Goal: Task Accomplishment & Management: Use online tool/utility

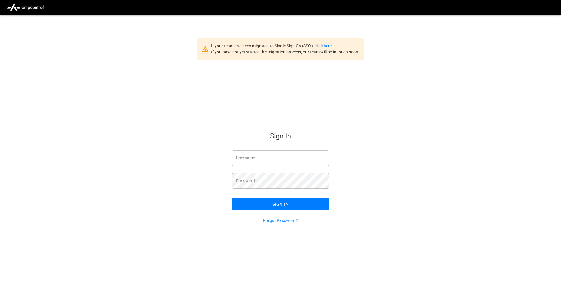
type input "**********"
click at [267, 205] on button "Sign In" at bounding box center [280, 204] width 97 height 12
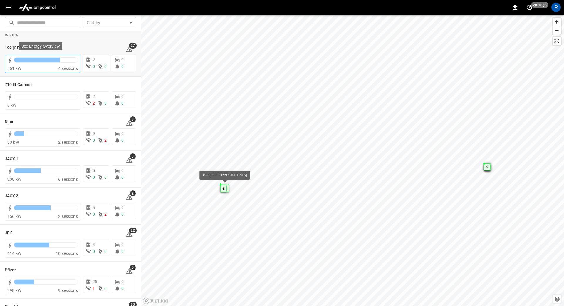
click at [38, 70] on div "361 kW" at bounding box center [32, 69] width 51 height 6
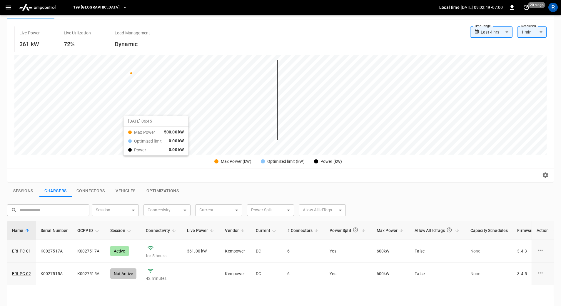
scroll to position [48, 0]
click at [24, 273] on link "ERI-PC-02" at bounding box center [21, 273] width 21 height 8
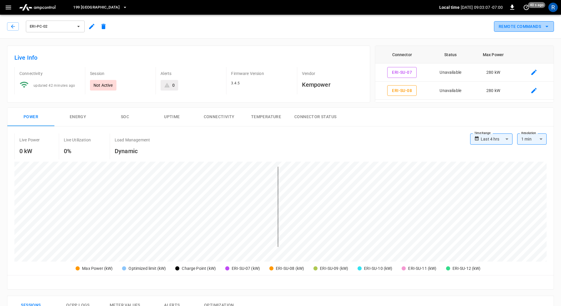
click at [548, 26] on icon "remote commands options" at bounding box center [546, 26] width 3 height 1
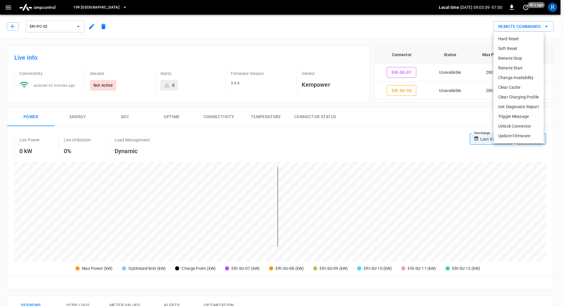
click at [525, 77] on li "Change Availability" at bounding box center [519, 78] width 50 height 10
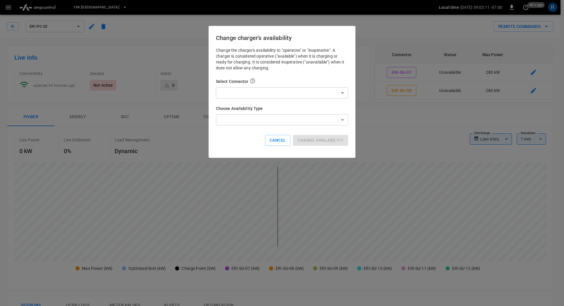
click at [342, 93] on body "**********" at bounding box center [282, 288] width 564 height 577
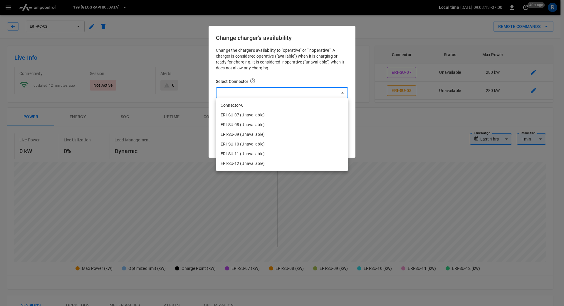
click at [296, 109] on li "Connector-0" at bounding box center [282, 105] width 132 height 10
type input "*"
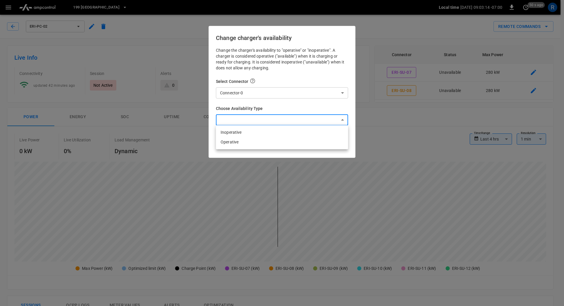
click at [305, 123] on body "**********" at bounding box center [282, 288] width 564 height 577
click at [286, 141] on li "Operative" at bounding box center [282, 142] width 132 height 10
type input "*********"
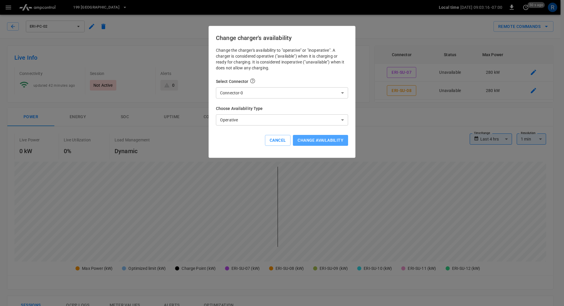
click at [314, 140] on button "Change availability" at bounding box center [320, 140] width 55 height 11
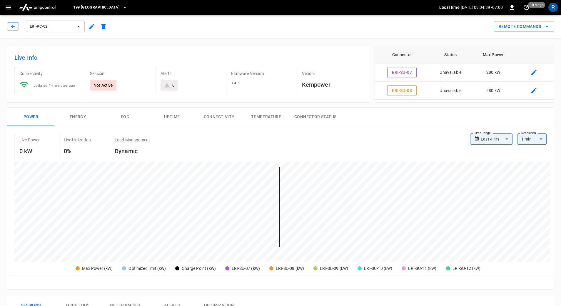
click at [10, 9] on icon "button" at bounding box center [9, 8] width 6 height 4
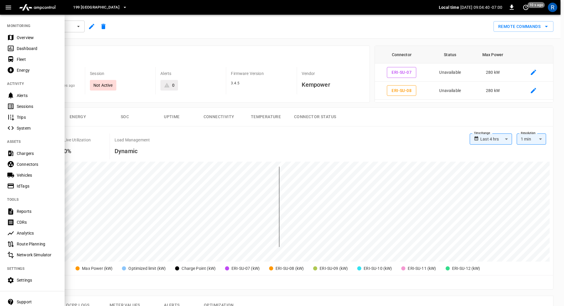
click at [90, 7] on button "199 [GEOGRAPHIC_DATA]" at bounding box center [100, 7] width 59 height 11
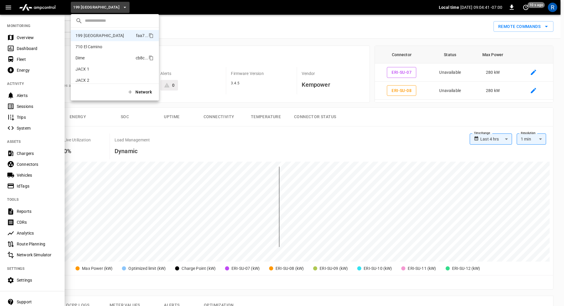
click at [91, 58] on li "Dime cb8c ..." at bounding box center [115, 57] width 88 height 11
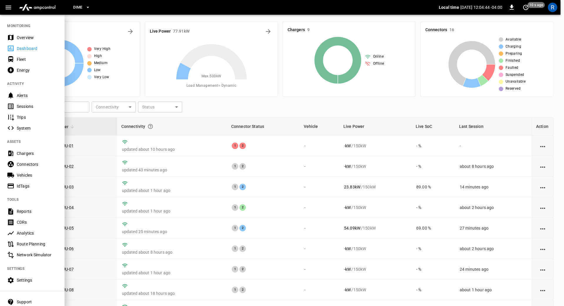
click at [263, 183] on div at bounding box center [282, 153] width 564 height 306
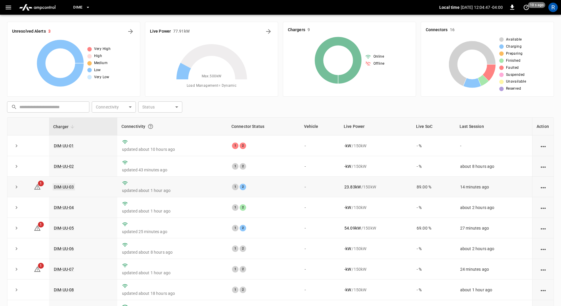
click at [69, 187] on link "DIM-UU-03" at bounding box center [64, 186] width 22 height 7
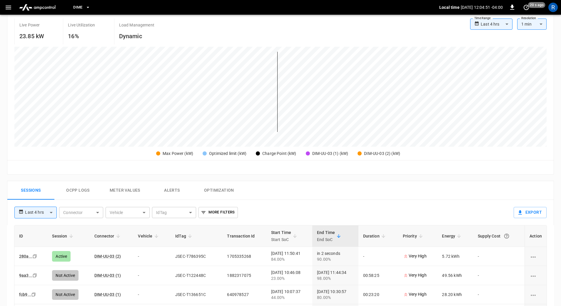
scroll to position [124, 0]
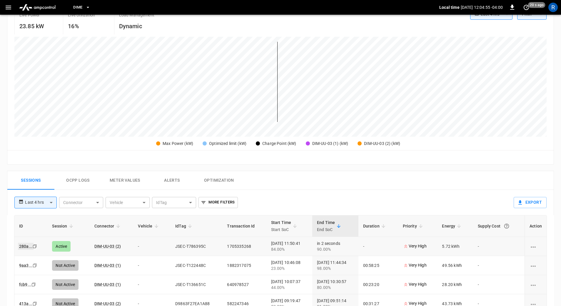
click at [21, 247] on link "280a ..." at bounding box center [26, 246] width 16 height 7
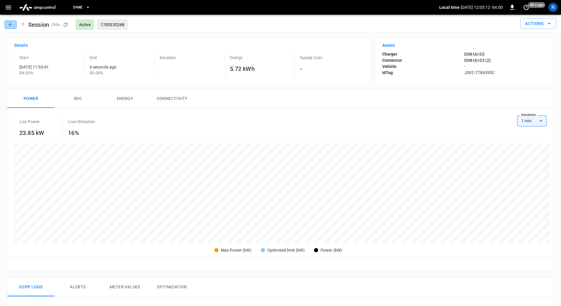
click at [10, 25] on icon "button" at bounding box center [11, 25] width 4 height 4
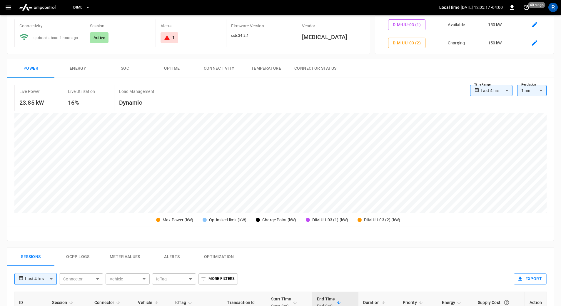
scroll to position [26, 0]
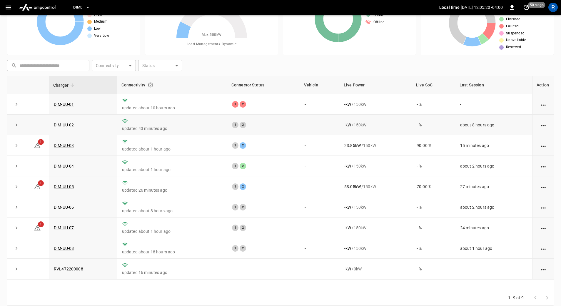
scroll to position [42, 0]
click at [69, 187] on link "DIM-UU-05" at bounding box center [64, 186] width 22 height 7
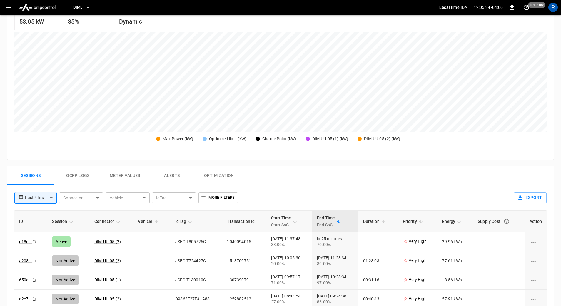
scroll to position [136, 0]
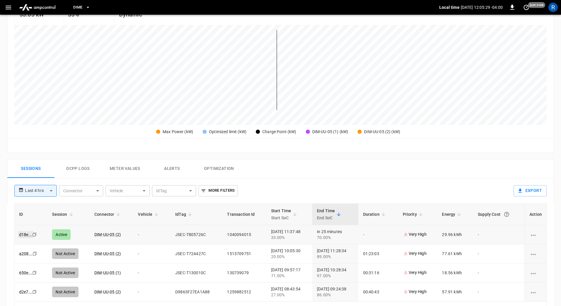
click at [21, 234] on link "d18e ..." at bounding box center [25, 234] width 15 height 7
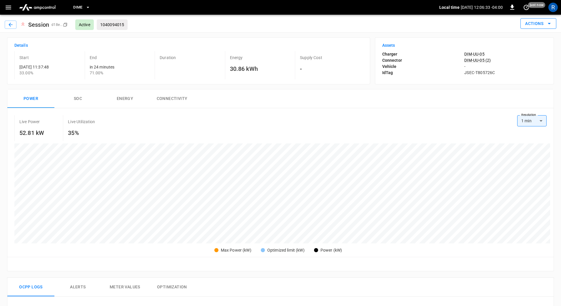
click at [549, 25] on icon "button" at bounding box center [548, 23] width 7 height 7
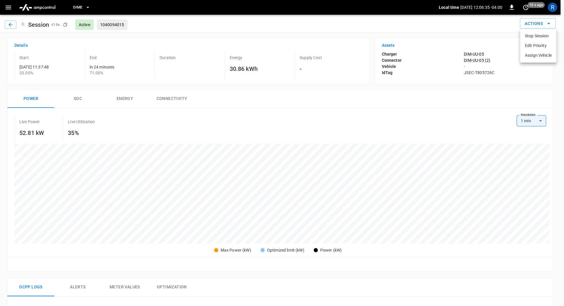
click at [478, 26] on div at bounding box center [282, 153] width 564 height 306
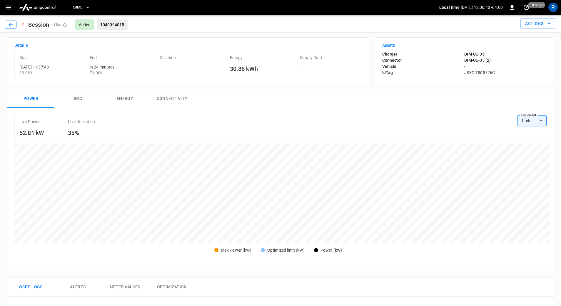
click at [14, 26] on button "button" at bounding box center [11, 25] width 12 height 8
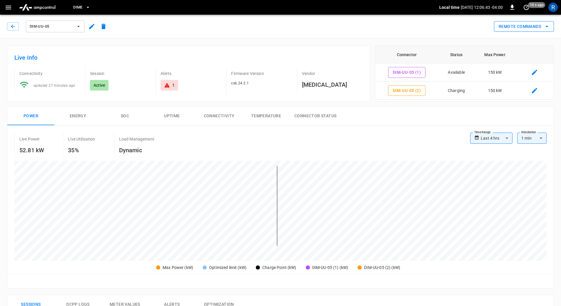
click at [526, 26] on button "Remote Commands" at bounding box center [524, 26] width 60 height 11
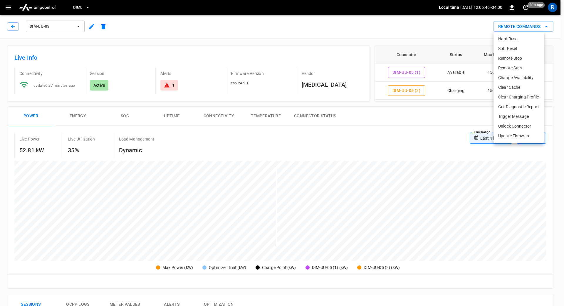
click at [423, 118] on div at bounding box center [282, 153] width 564 height 306
